Goal: Register for event/course

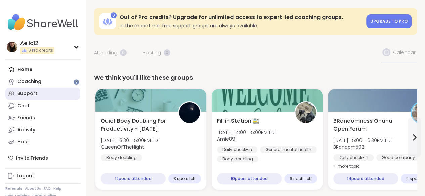
click at [34, 94] on div "Support" at bounding box center [27, 94] width 20 height 7
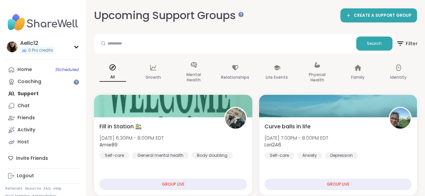
click at [401, 40] on icon at bounding box center [400, 43] width 8 height 8
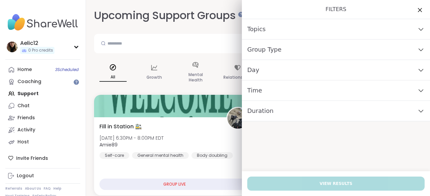
click at [308, 91] on div "Time" at bounding box center [336, 91] width 188 height 20
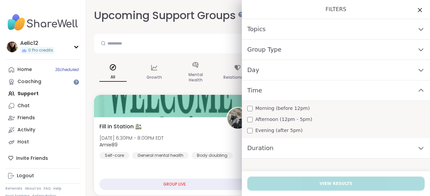
click at [293, 109] on span "Morning (before 12pm)" at bounding box center [282, 108] width 54 height 7
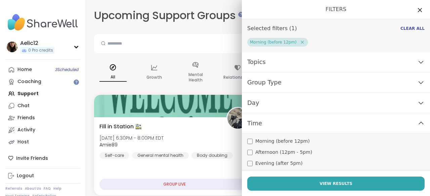
click at [289, 103] on div "Day" at bounding box center [336, 103] width 188 height 20
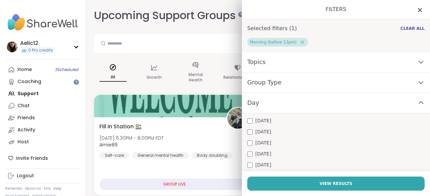
click at [255, 163] on span "Friday" at bounding box center [263, 165] width 16 height 7
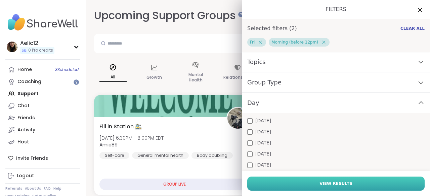
click at [260, 179] on button "View Results" at bounding box center [335, 184] width 177 height 14
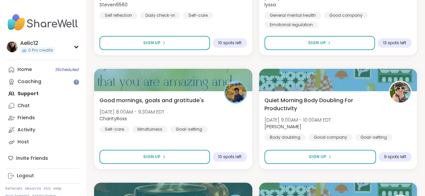
scroll to position [157, 0]
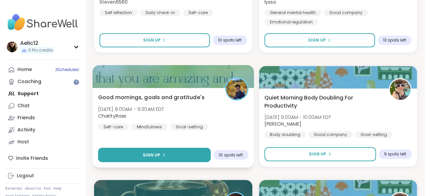
click at [179, 153] on button "Sign Up" at bounding box center [154, 155] width 112 height 14
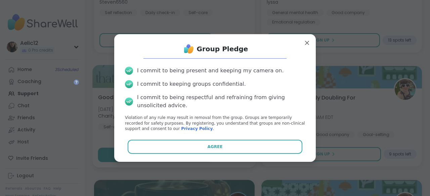
click at [179, 153] on button "Agree" at bounding box center [215, 147] width 175 height 14
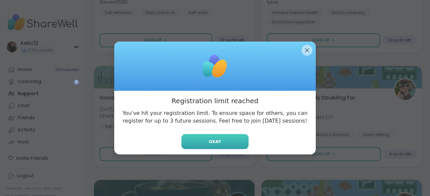
click at [197, 137] on button "Okay" at bounding box center [214, 141] width 67 height 15
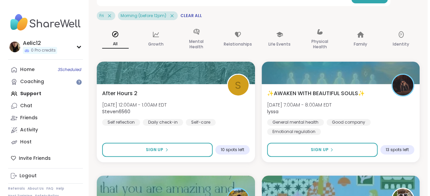
scroll to position [0, 0]
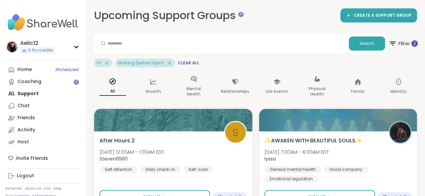
click at [405, 42] on span "Filter 2" at bounding box center [402, 43] width 29 height 17
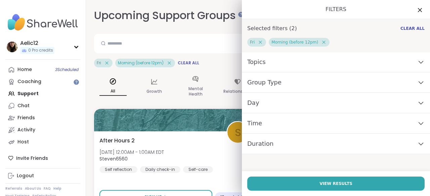
click at [257, 39] on icon at bounding box center [260, 42] width 6 height 6
click at [260, 104] on div "Day" at bounding box center [336, 103] width 188 height 20
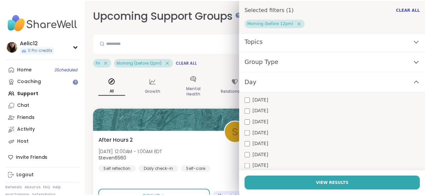
scroll to position [30, 0]
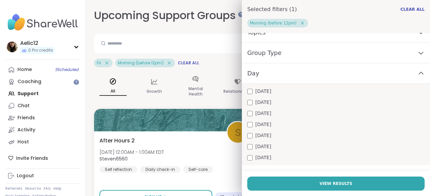
click at [281, 145] on div "Saturday" at bounding box center [335, 146] width 177 height 7
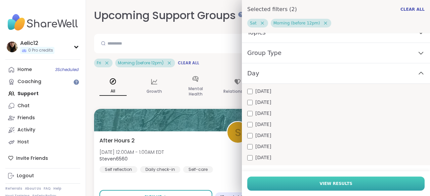
click at [296, 184] on button "View Results" at bounding box center [335, 184] width 177 height 14
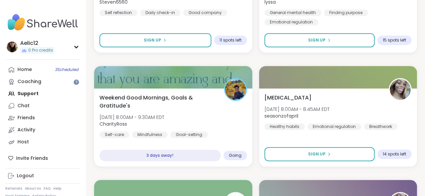
scroll to position [163, 0]
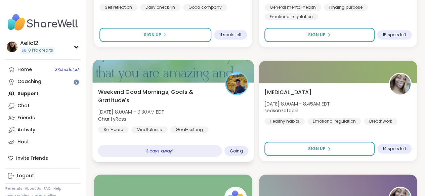
click at [234, 122] on div "Weekend Good Mornings, Goals & Gratitude's Sat, Oct 11 | 8:00AM - 9:30AM EDT Ch…" at bounding box center [173, 110] width 150 height 45
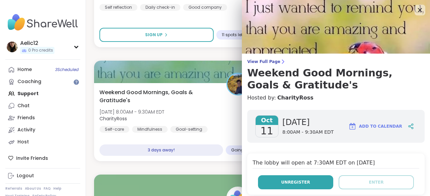
click at [281, 182] on span "Unregister" at bounding box center [295, 183] width 29 height 6
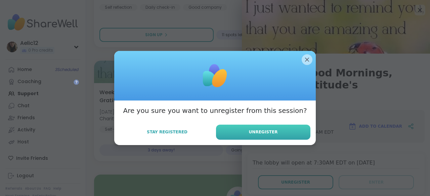
click at [285, 132] on button "Unregister" at bounding box center [263, 132] width 94 height 15
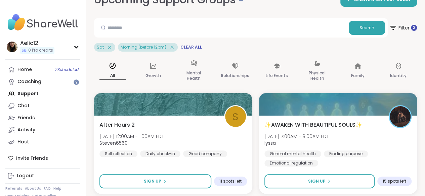
scroll to position [0, 0]
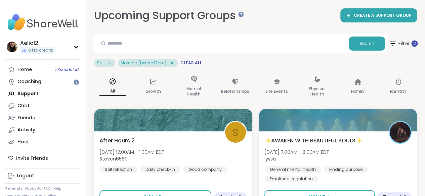
click at [402, 46] on span "Filter 2" at bounding box center [402, 43] width 29 height 17
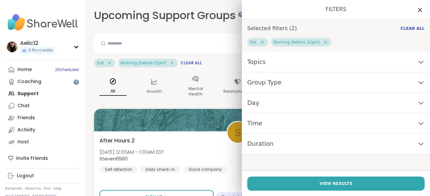
click at [301, 104] on div "Day" at bounding box center [336, 103] width 188 height 20
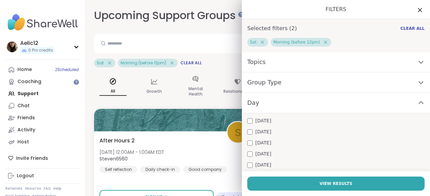
click at [256, 166] on span "Friday" at bounding box center [263, 165] width 16 height 7
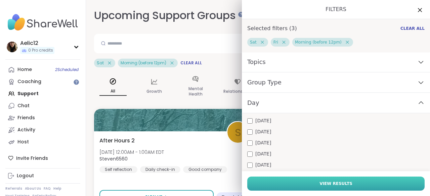
click at [266, 183] on button "View Results" at bounding box center [335, 184] width 177 height 14
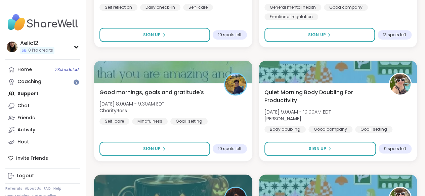
scroll to position [165, 0]
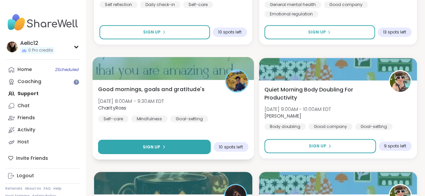
click at [184, 152] on button "Sign Up" at bounding box center [154, 147] width 112 height 14
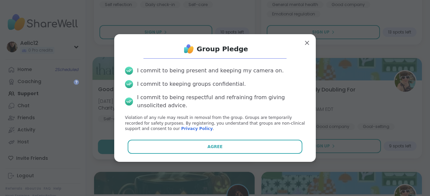
click at [184, 152] on button "Agree" at bounding box center [215, 147] width 175 height 14
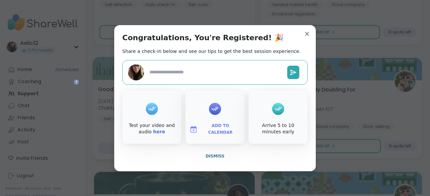
type textarea "*"
click at [210, 154] on span "Dismiss" at bounding box center [215, 156] width 19 height 5
